Goal: Task Accomplishment & Management: Manage account settings

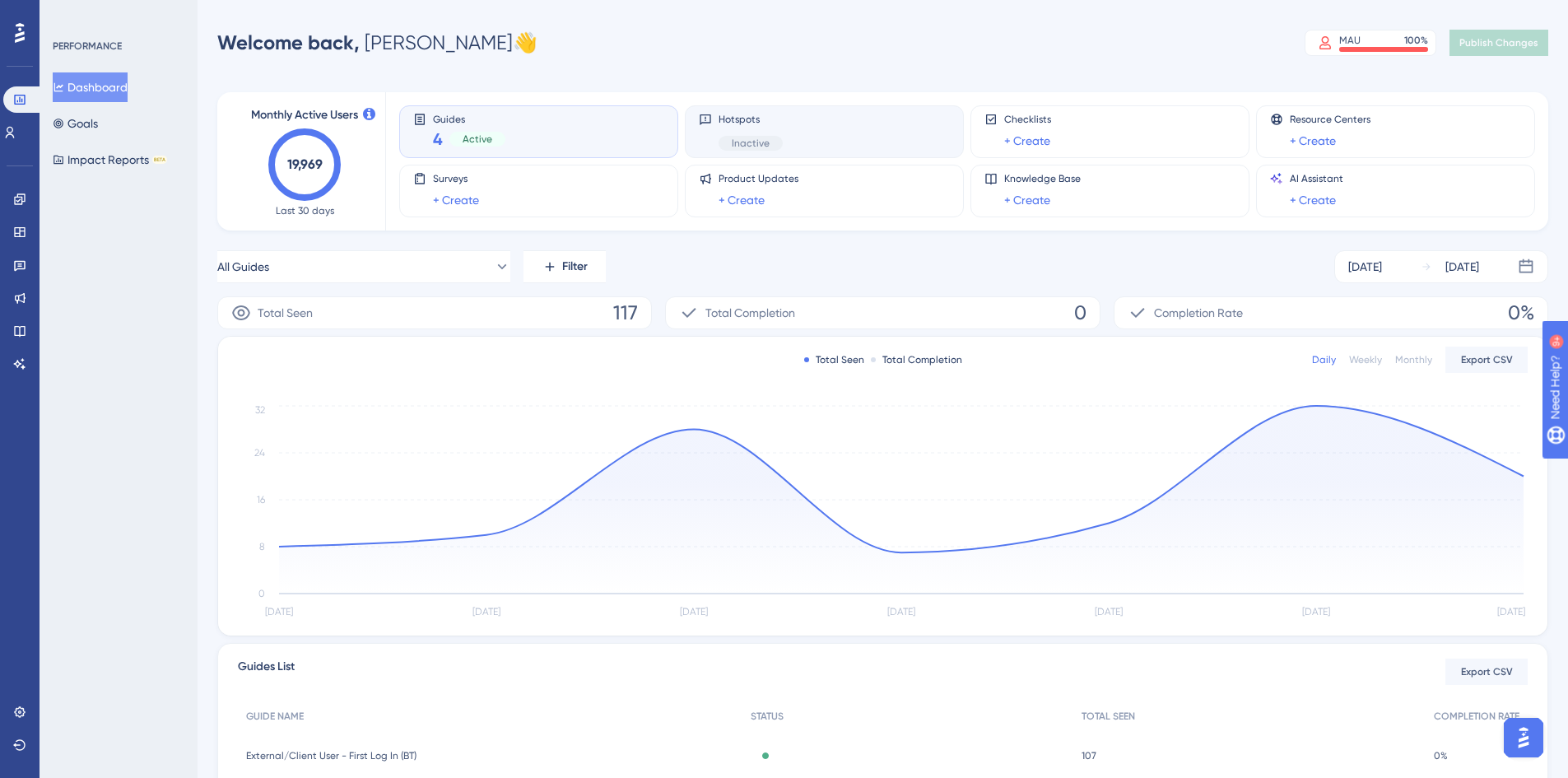
click at [832, 137] on div "Hotspots Inactive" at bounding box center [824, 131] width 251 height 38
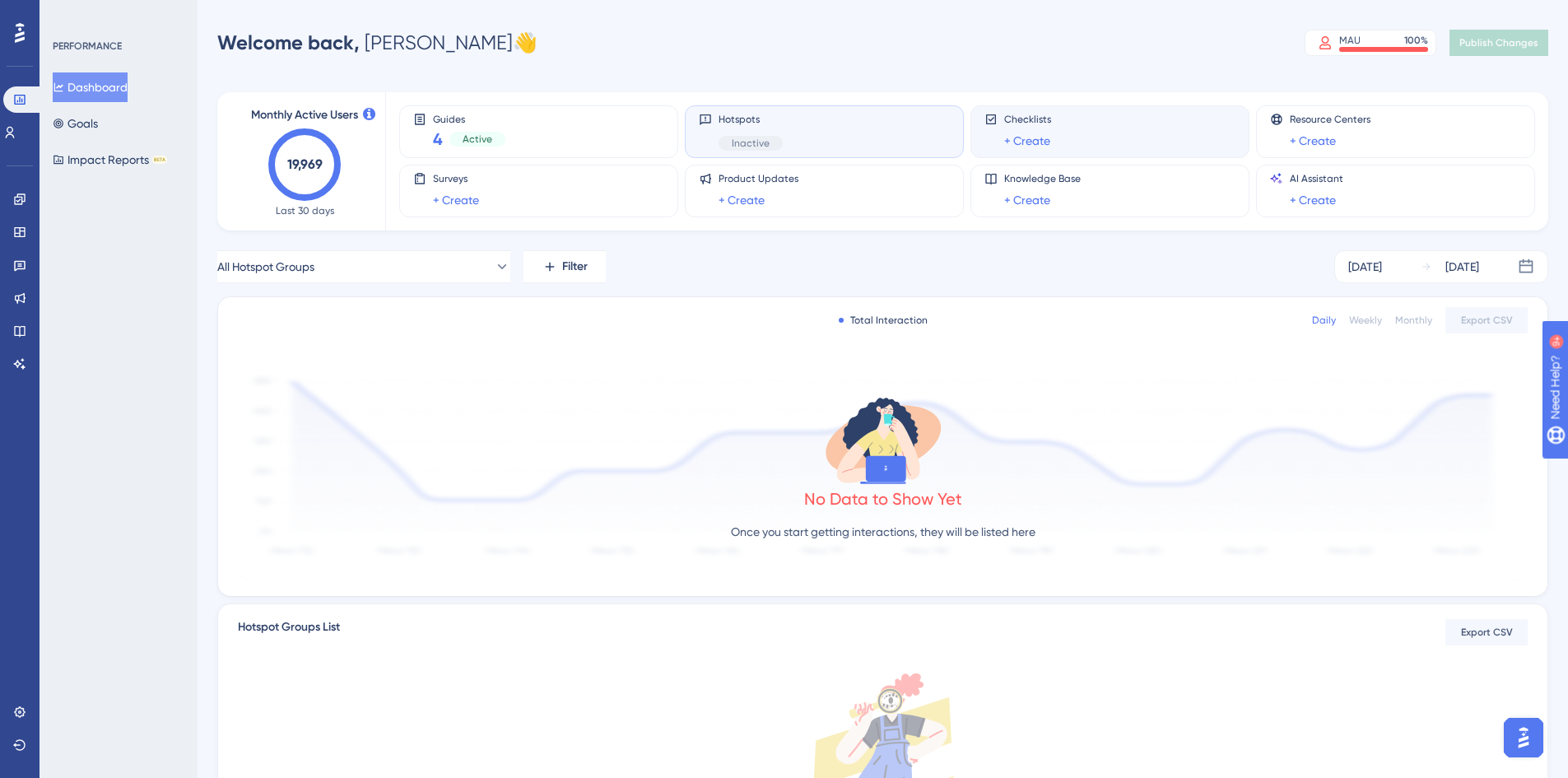
click at [1115, 132] on div "Checklists + Create" at bounding box center [1110, 131] width 251 height 38
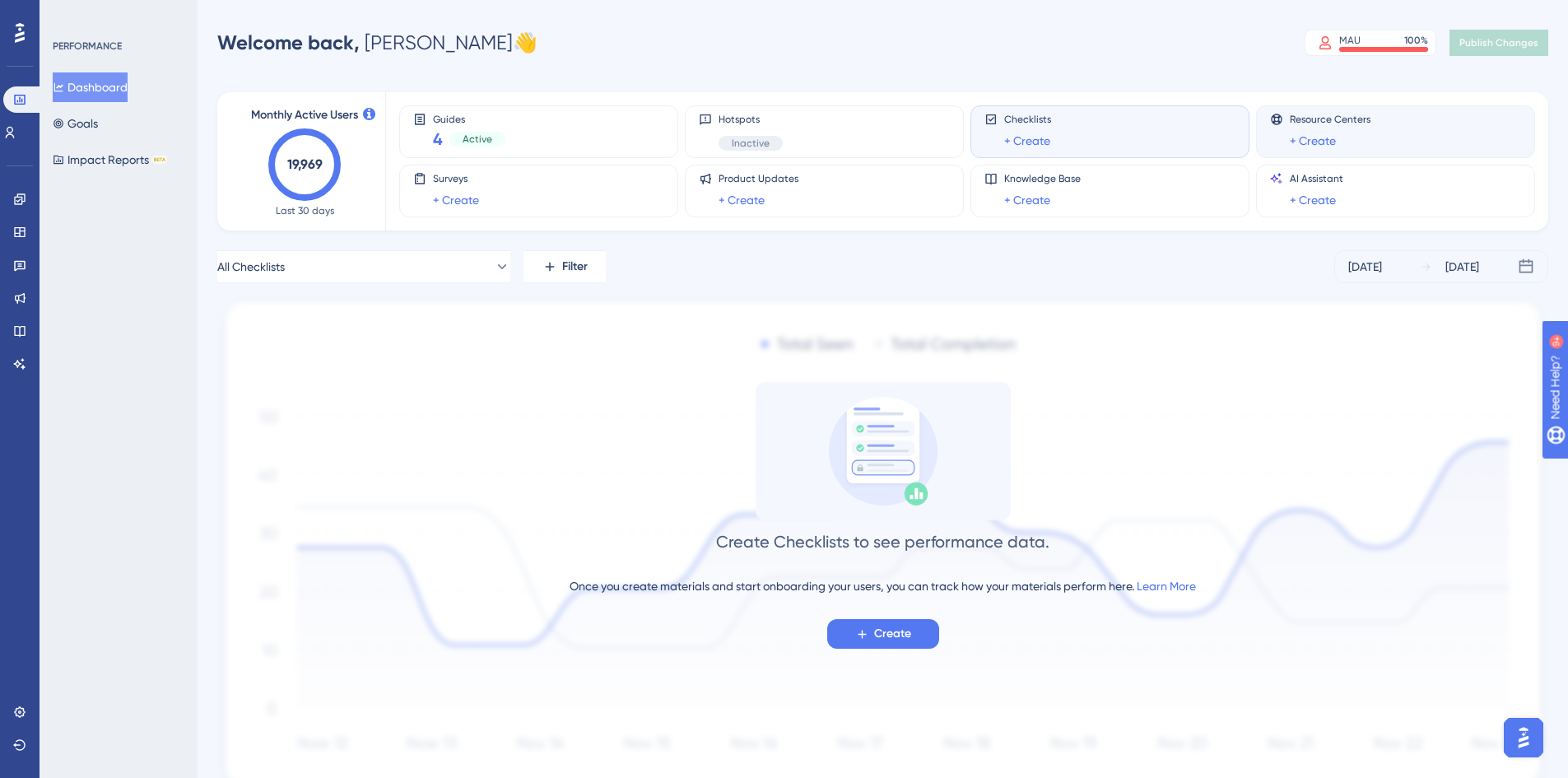
click at [1348, 129] on div "Resource Centers + Create" at bounding box center [1329, 131] width 80 height 38
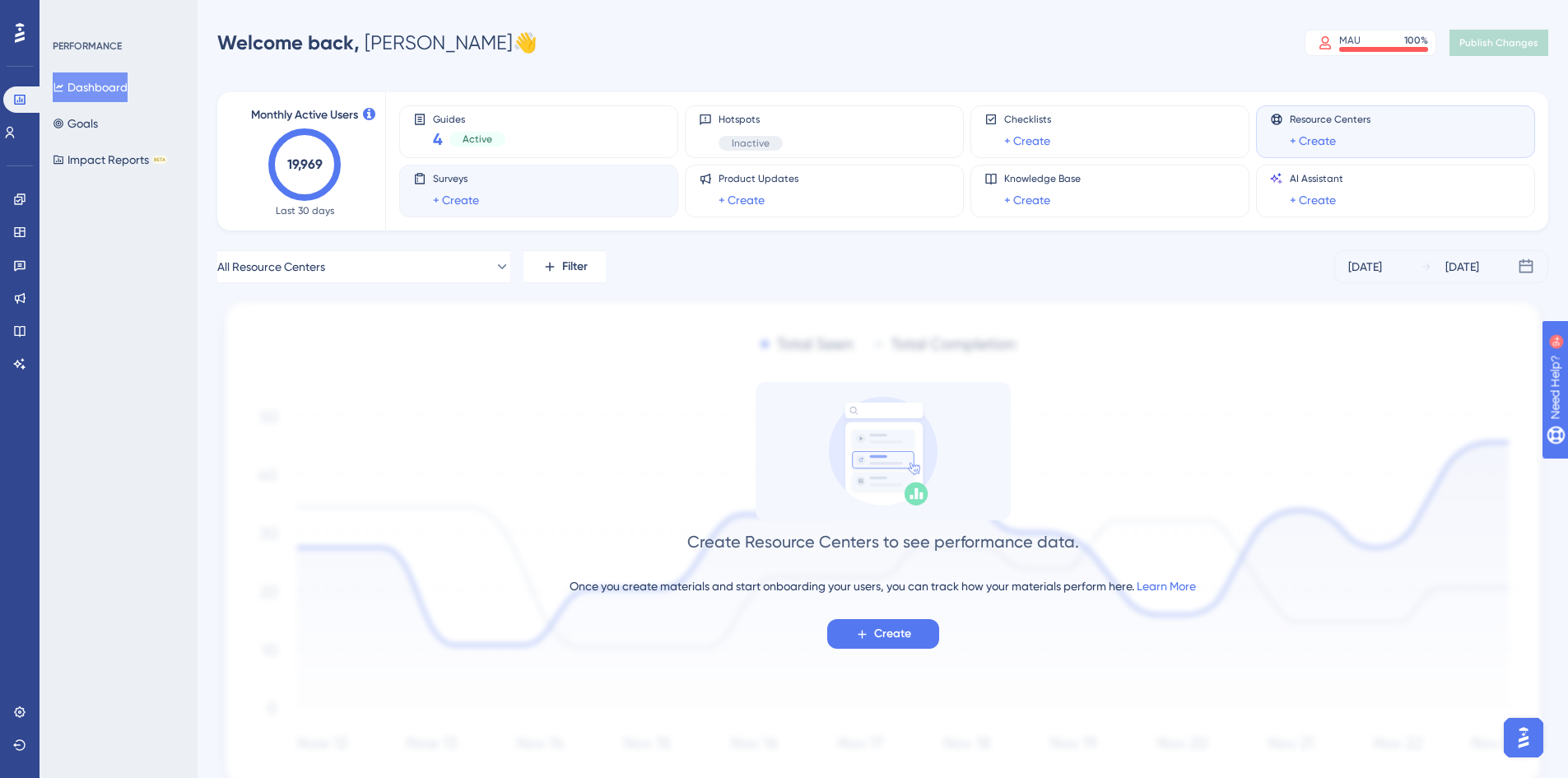
click at [612, 196] on div "Surveys + Create" at bounding box center [539, 191] width 251 height 38
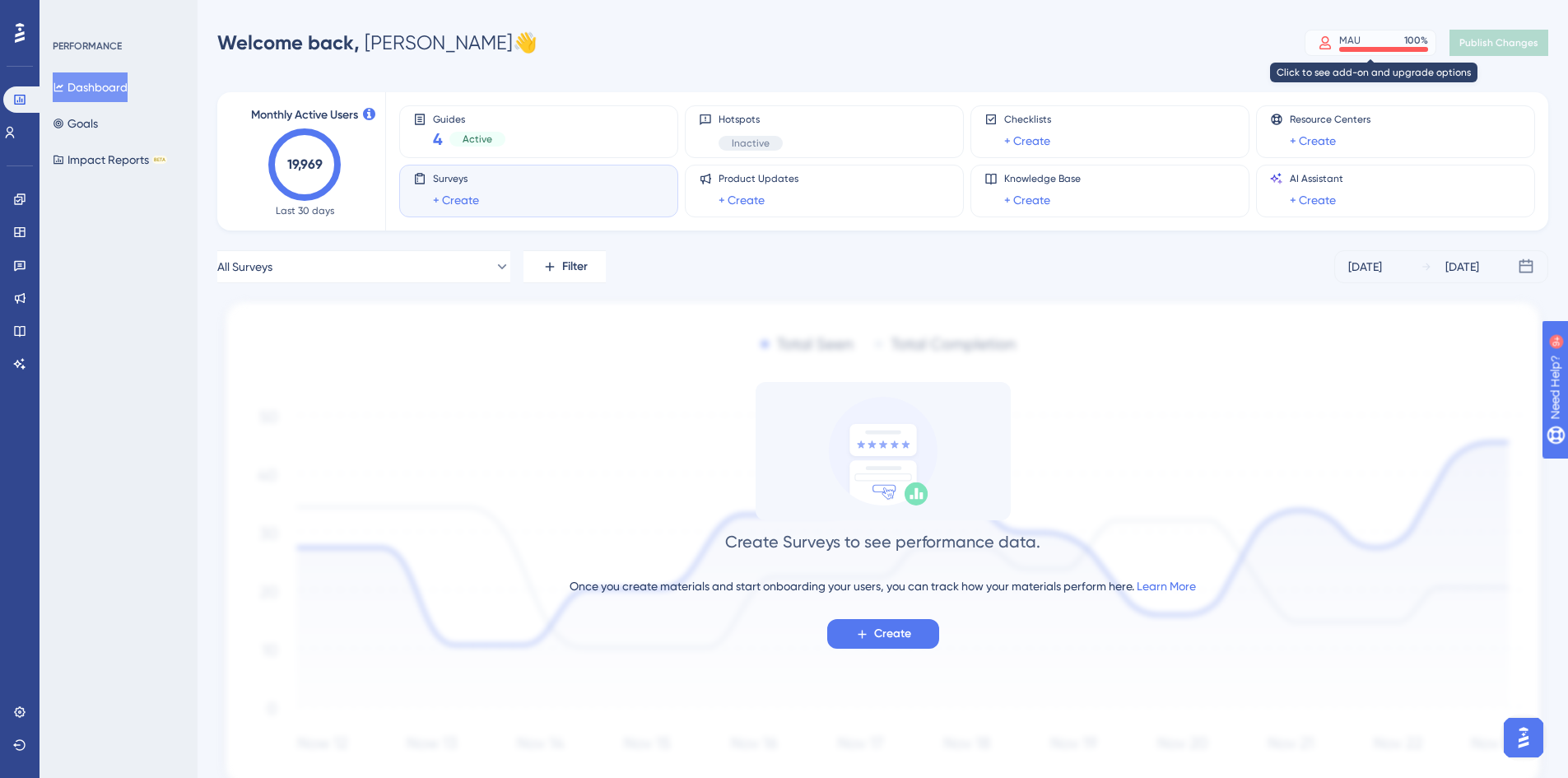
click at [1393, 38] on div "MAU 100 %" at bounding box center [1383, 40] width 89 height 13
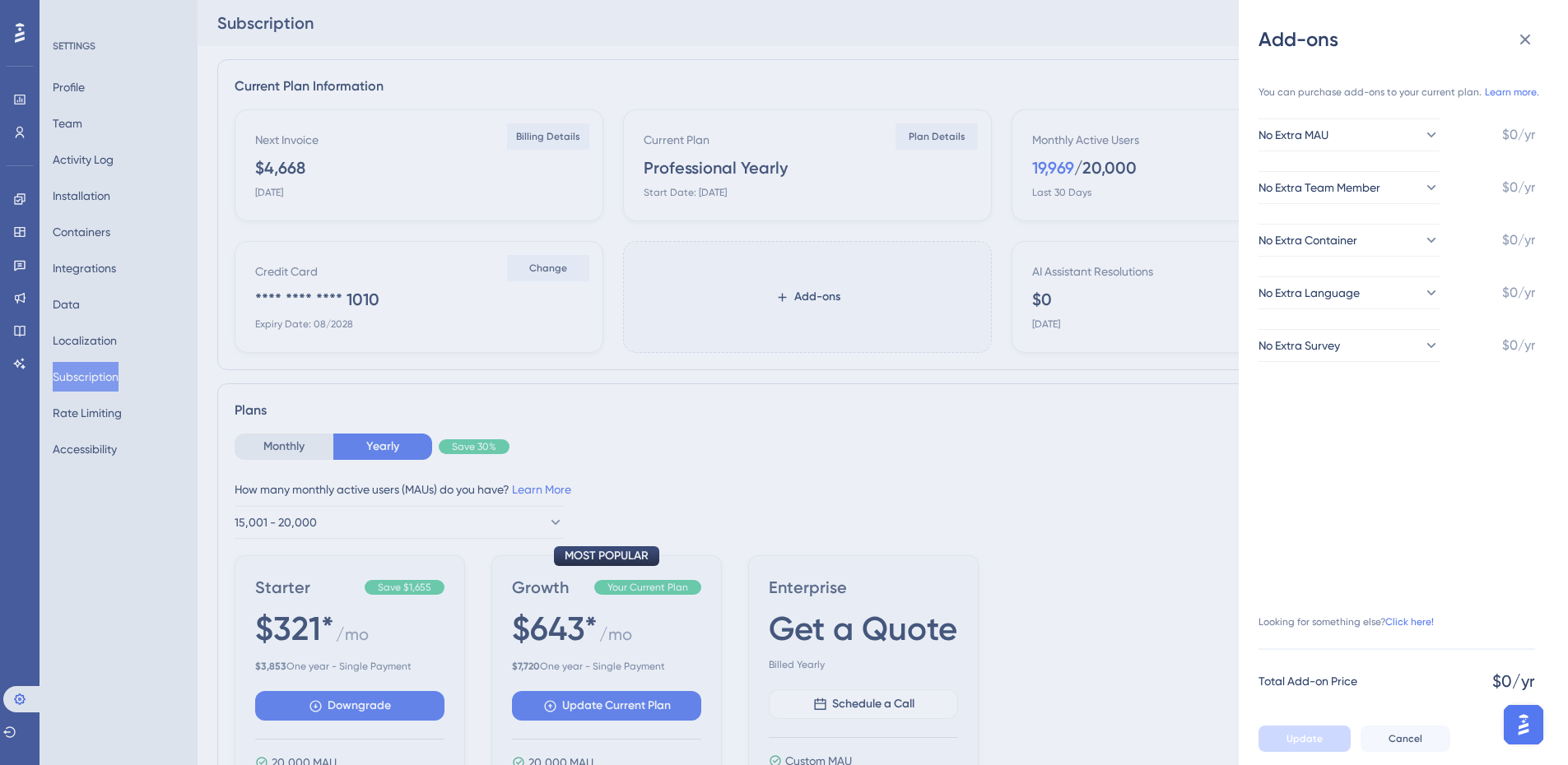
click at [1135, 464] on div "Add-ons You can purchase add-ons to your current plan. Learn more. No Extra MAU…" at bounding box center [784, 382] width 1568 height 765
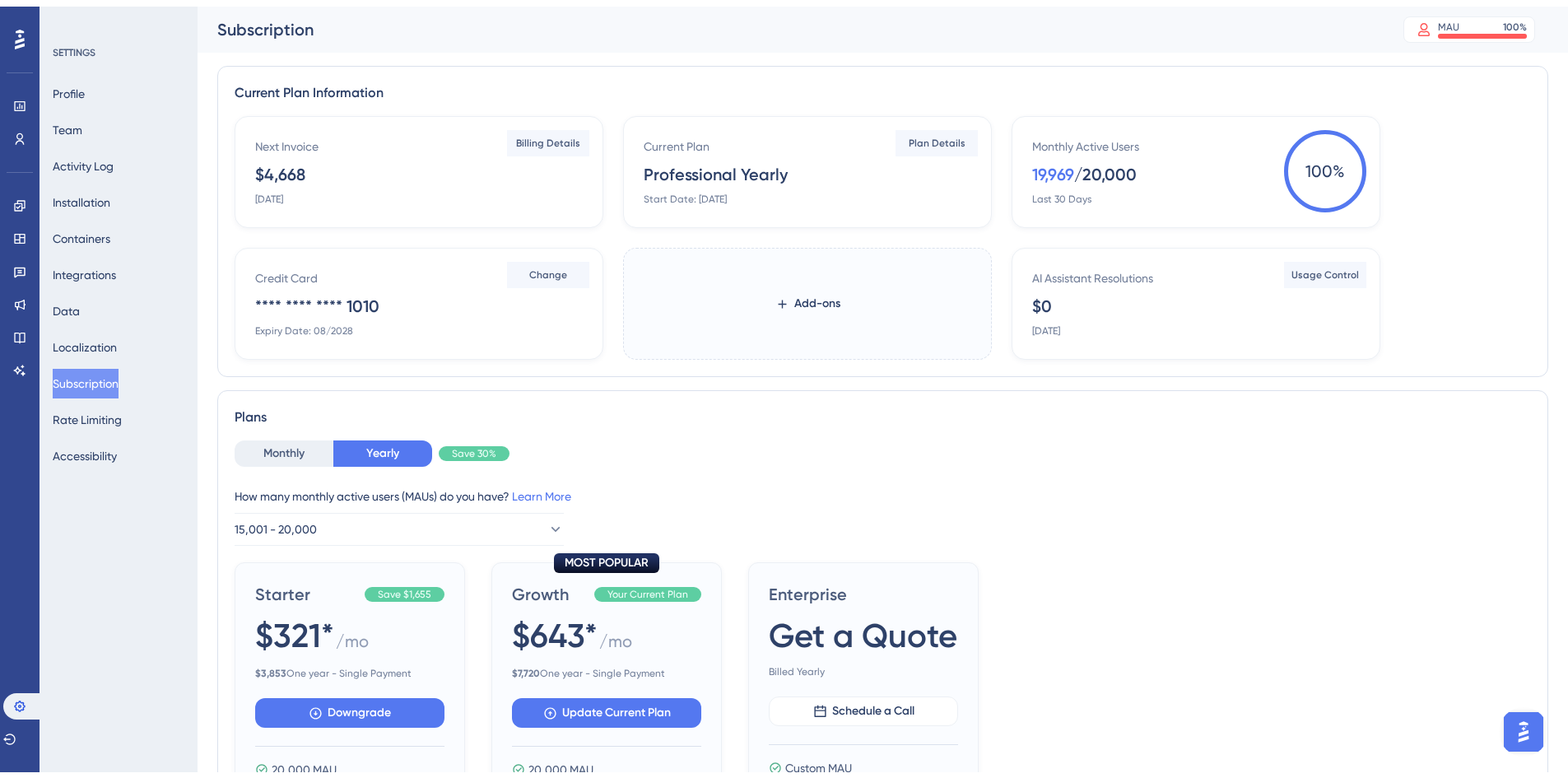
scroll to position [82, 0]
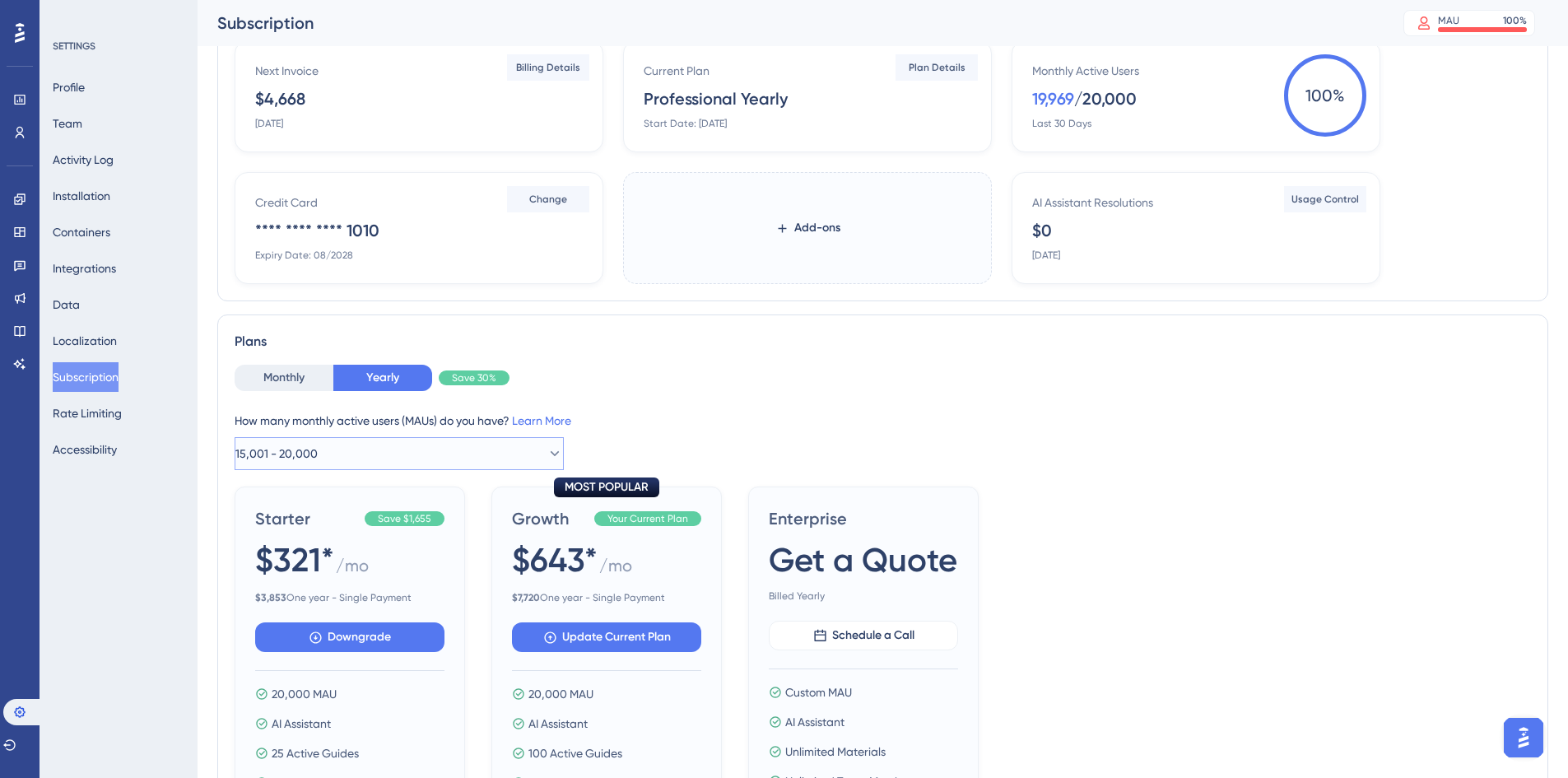
click at [506, 455] on button "15,001 - 20,000" at bounding box center [398, 454] width 329 height 33
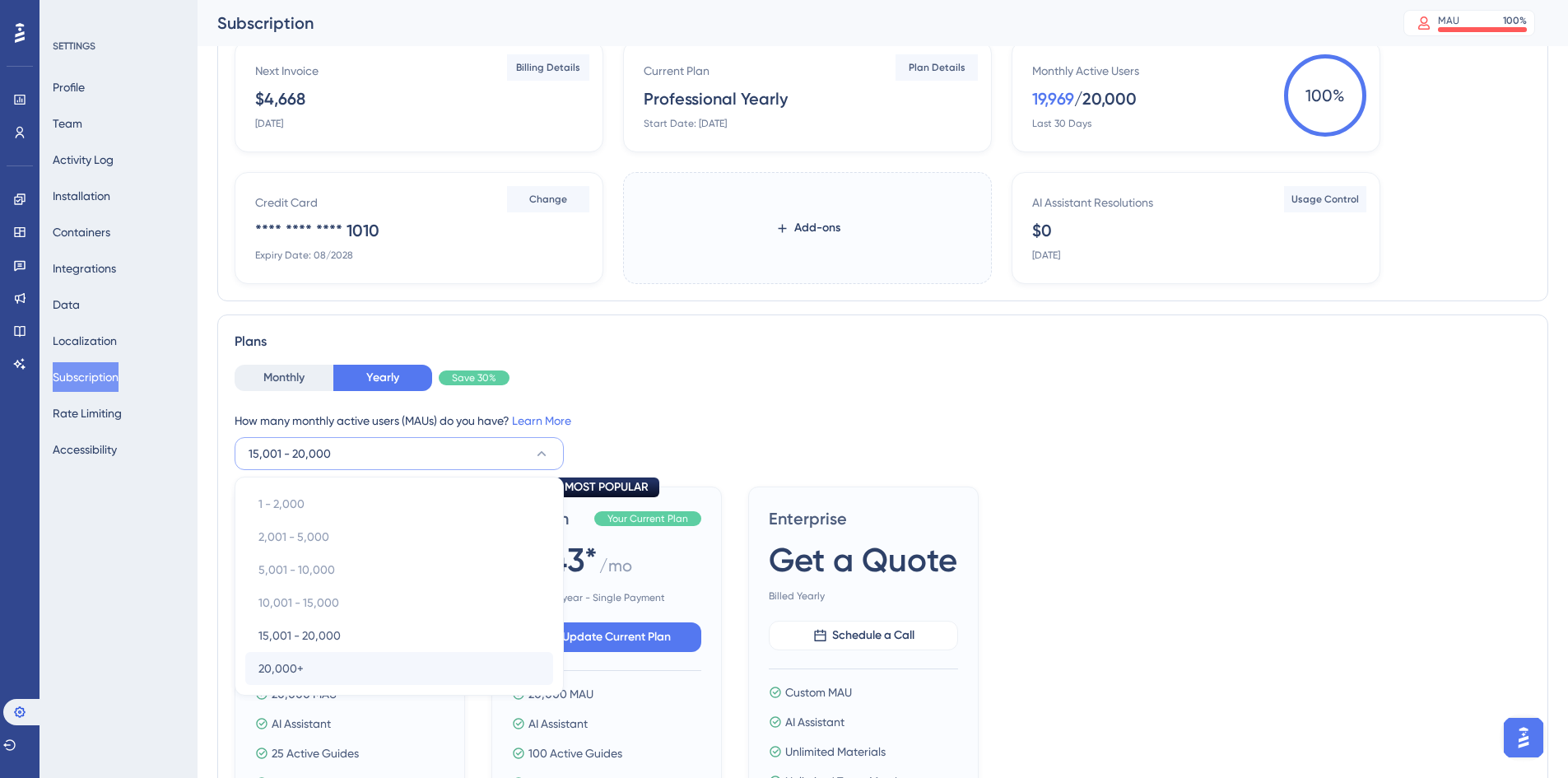
scroll to position [280, 0]
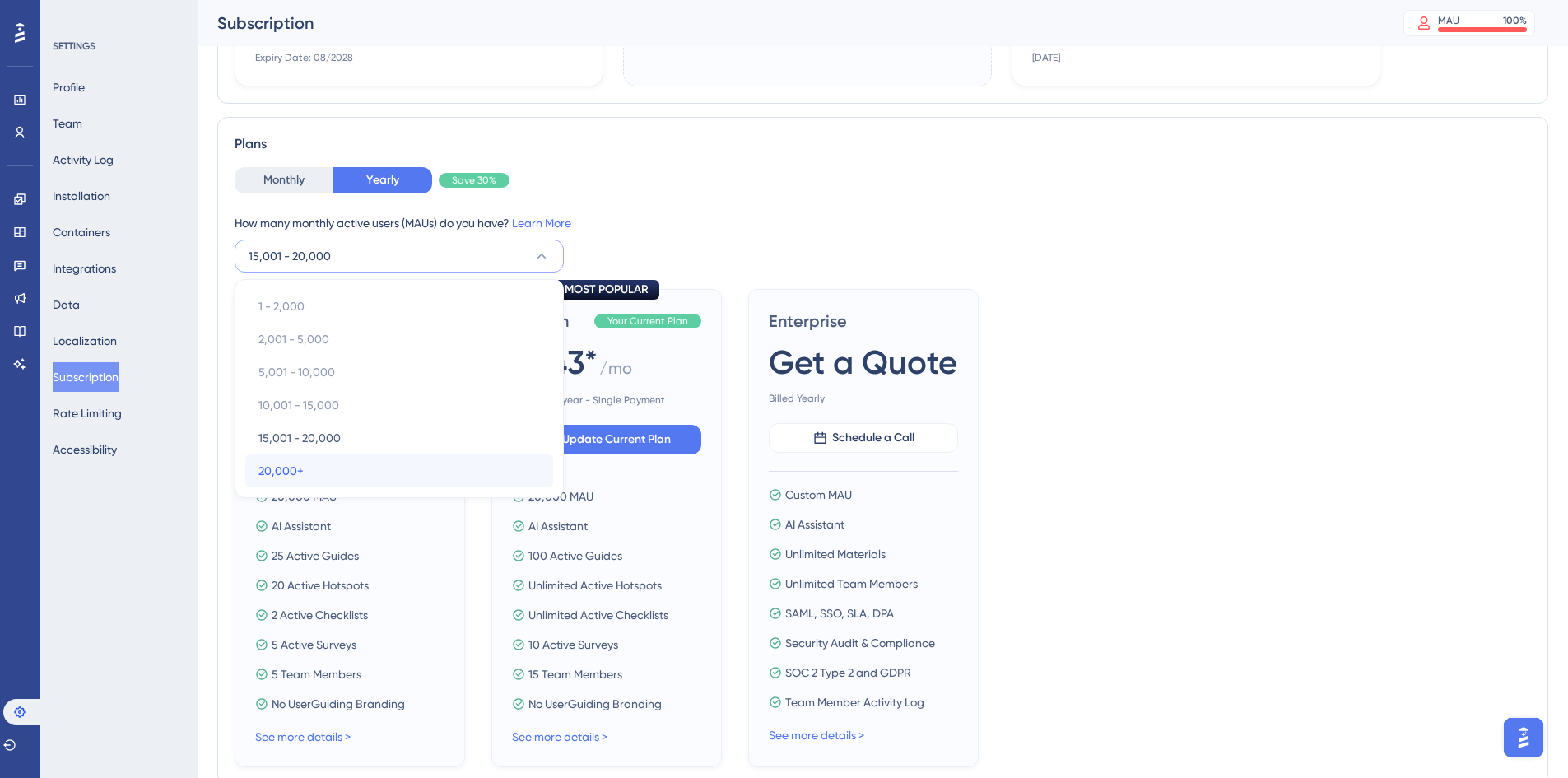
click at [376, 462] on div "20,000+ 20,000+" at bounding box center [399, 471] width 282 height 33
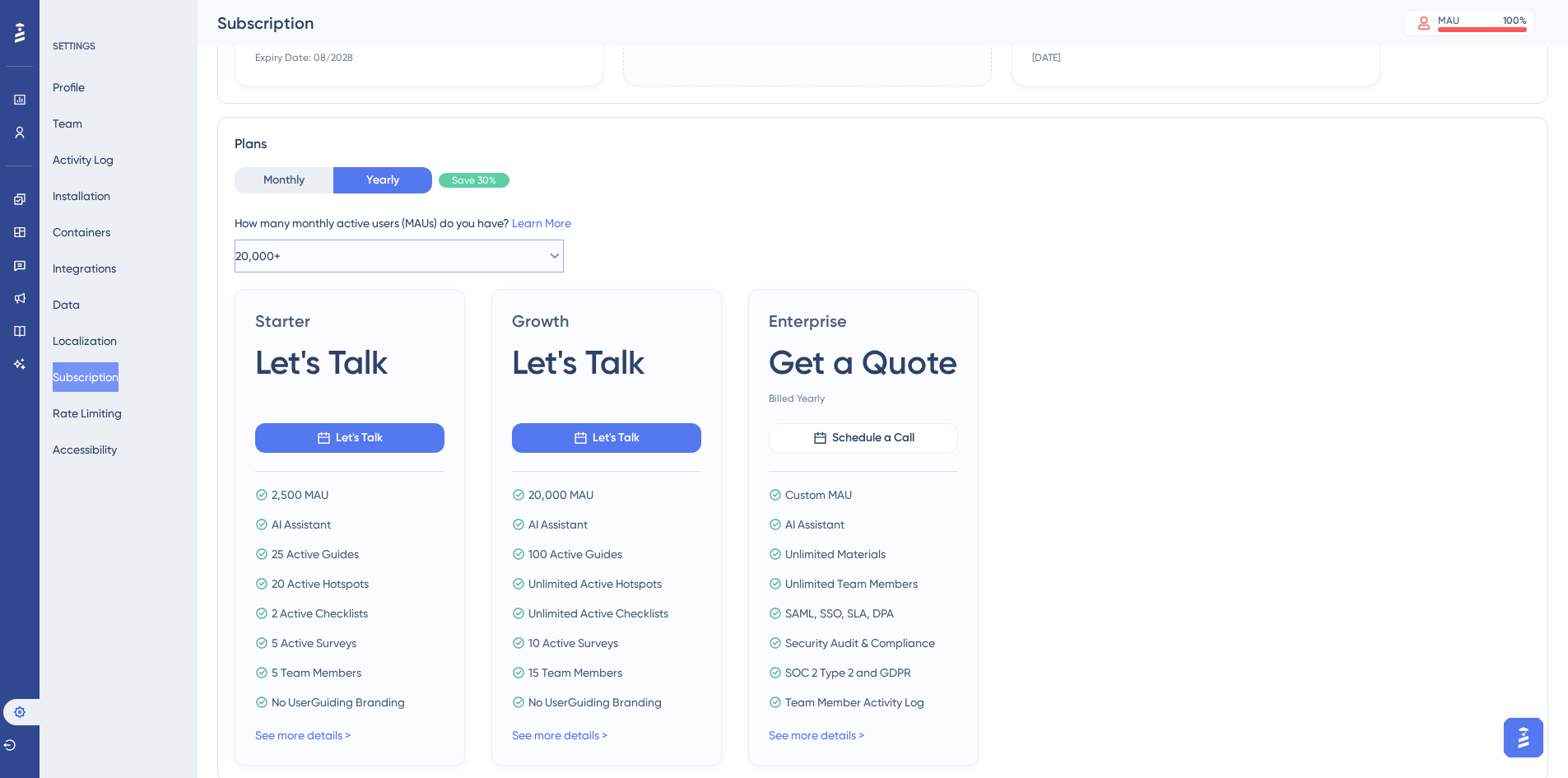
click at [494, 255] on button "20,000+" at bounding box center [398, 256] width 329 height 33
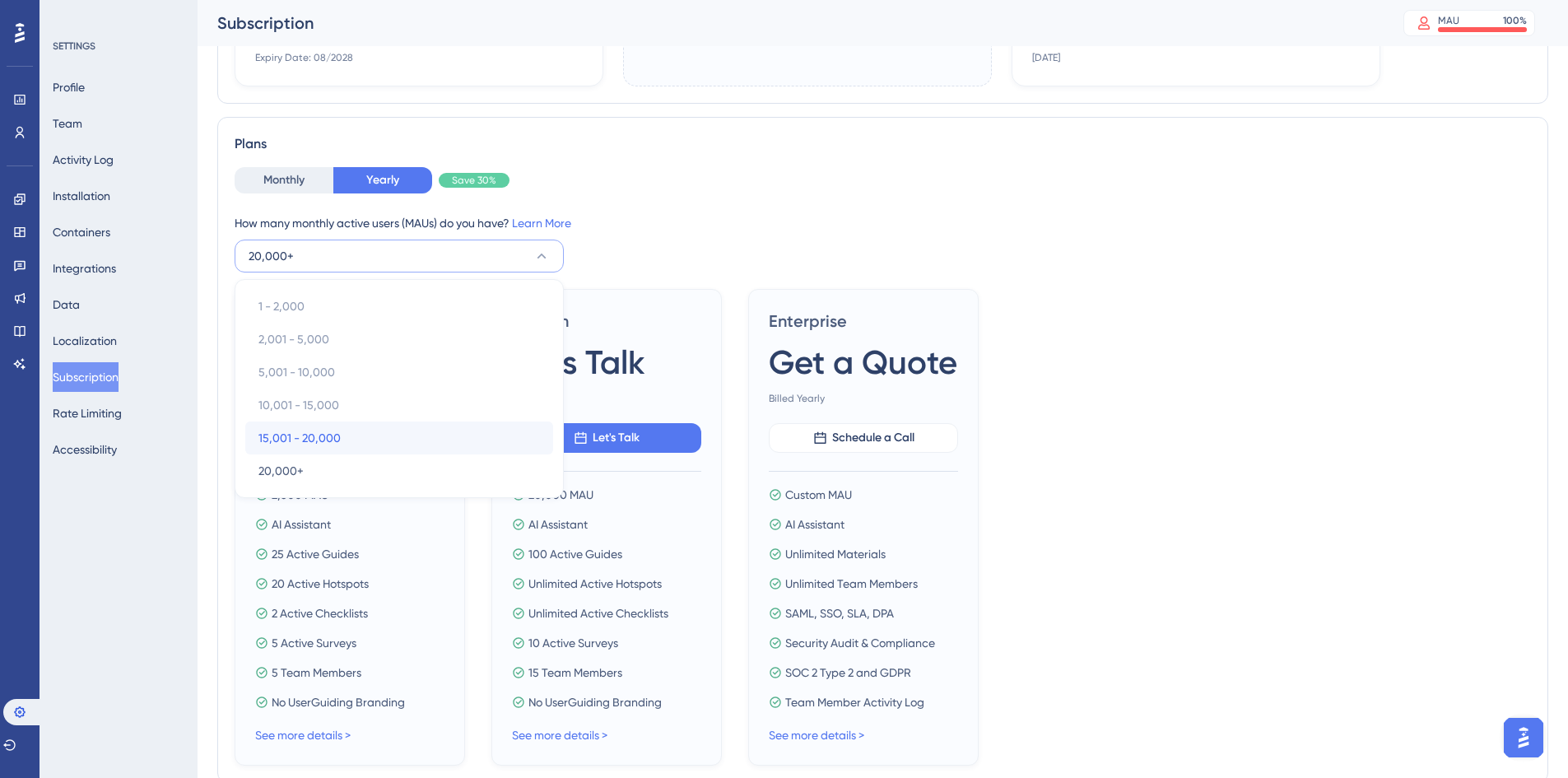
click at [339, 435] on div "15,001 - 20,000 15,001 - 20,000" at bounding box center [399, 437] width 282 height 33
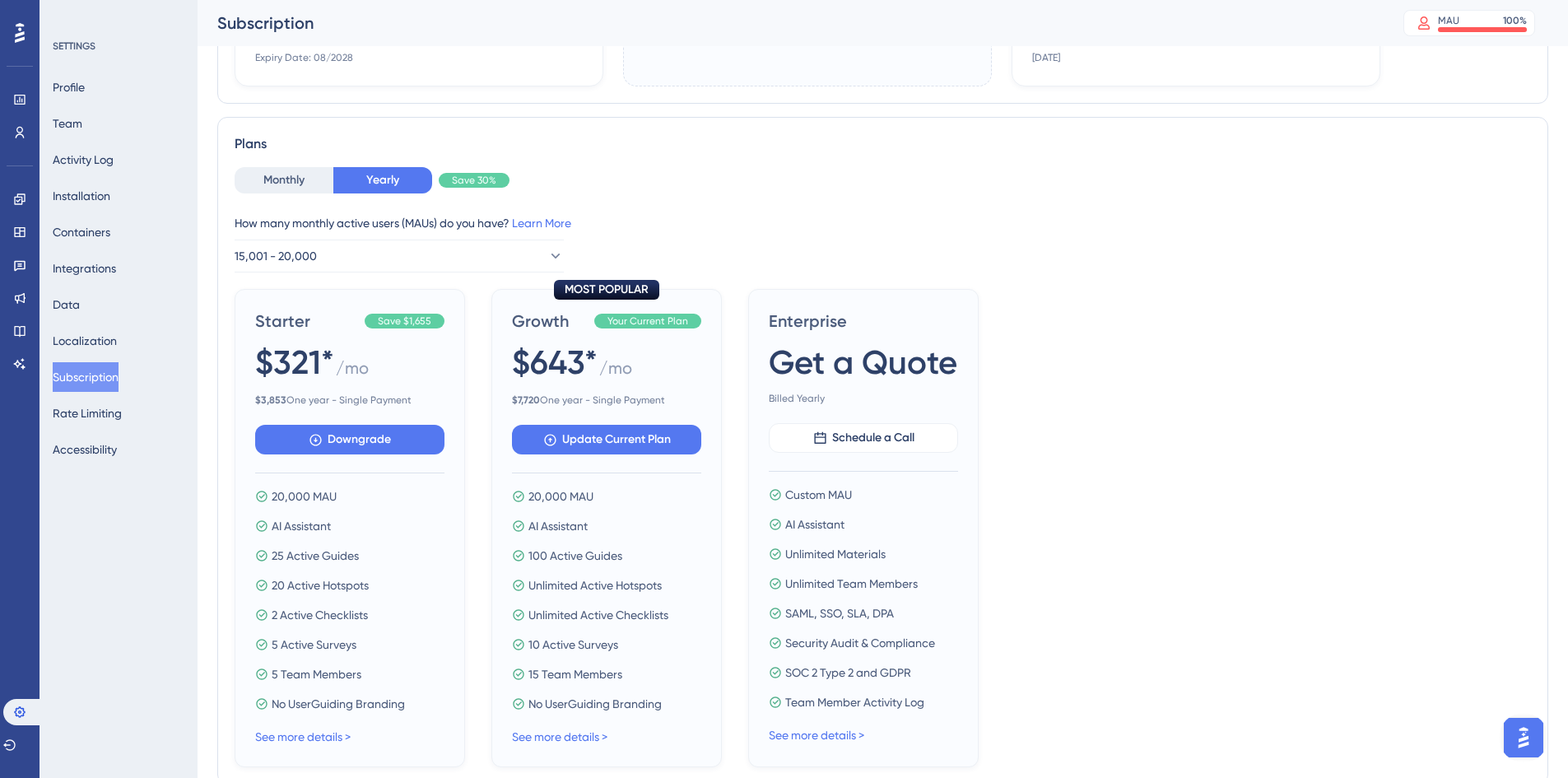
click at [797, 194] on div "Monthly Yearly Save 30% How many monthly active users ([PERSON_NAME]) do you ha…" at bounding box center [882, 220] width 1296 height 105
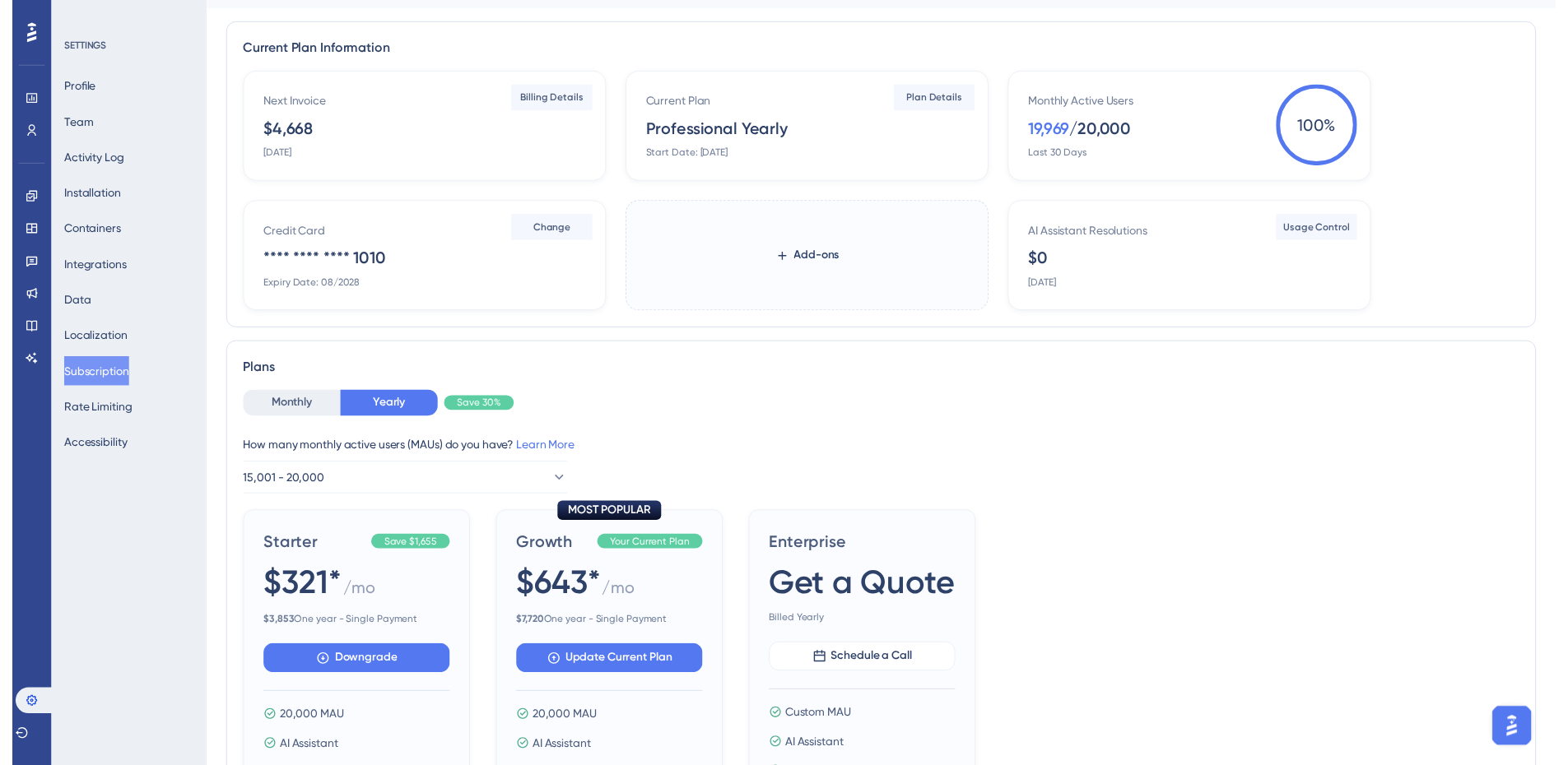
scroll to position [0, 0]
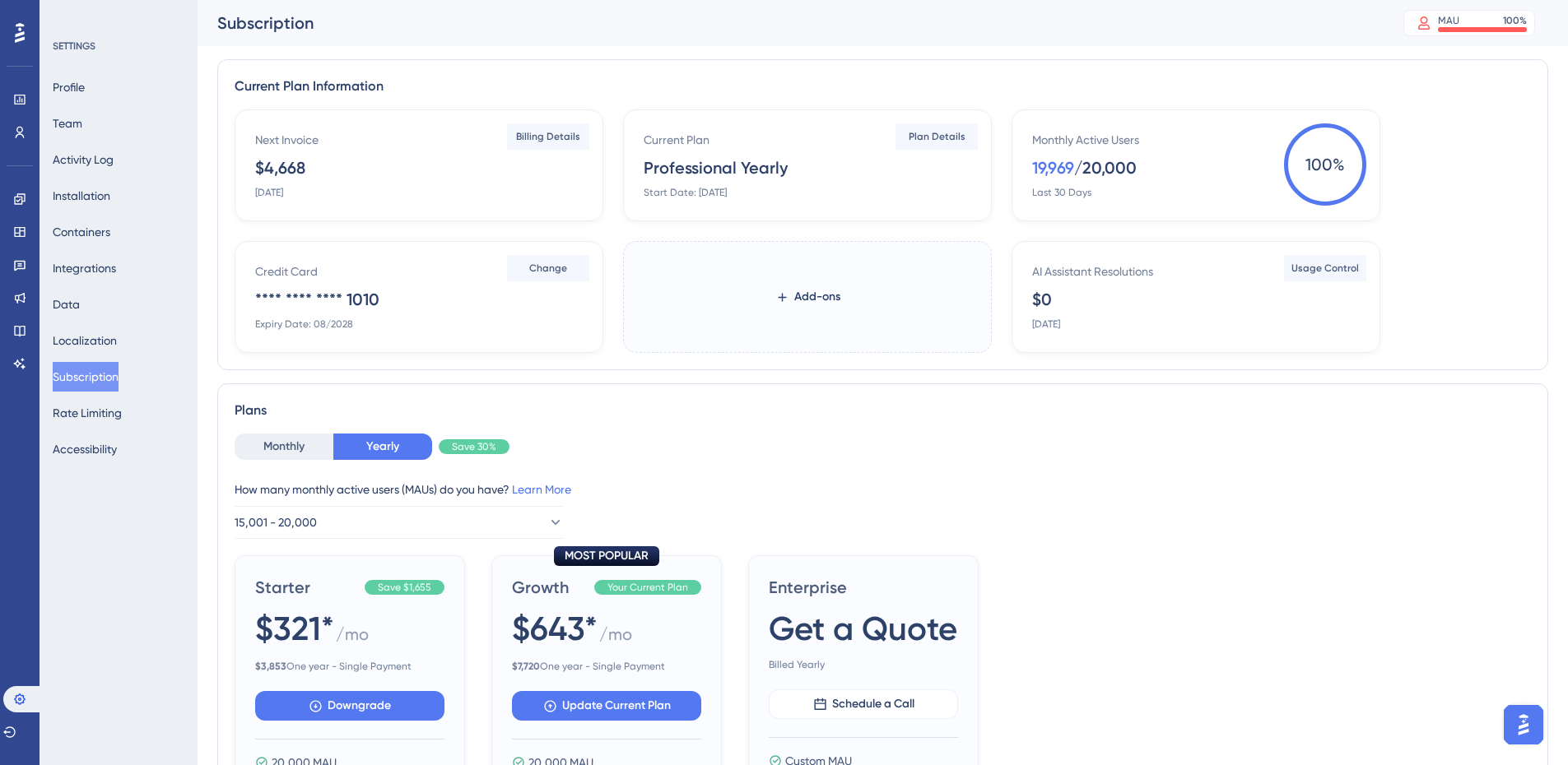
click at [1144, 41] on div "Subscription MAU 100 % Click to see add-on and upgrade options" at bounding box center [882, 22] width 1370 height 46
click at [447, 150] on div "Next Invoice $4,668 [DATE]" at bounding box center [422, 164] width 335 height 69
click at [559, 138] on span "Billing Details" at bounding box center [548, 136] width 64 height 13
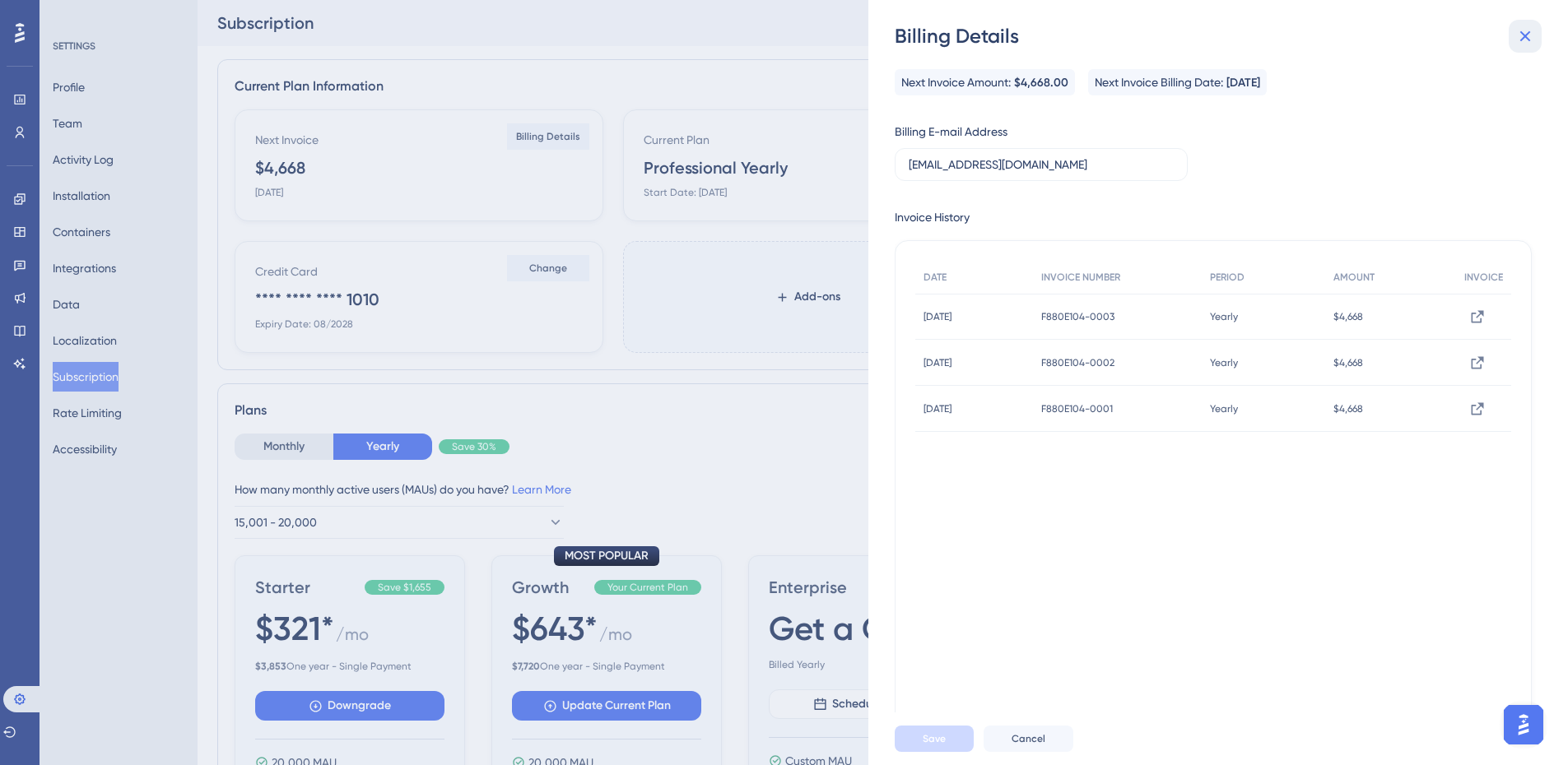
click at [1534, 41] on icon at bounding box center [1525, 35] width 20 height 20
